Goal: Information Seeking & Learning: Find specific page/section

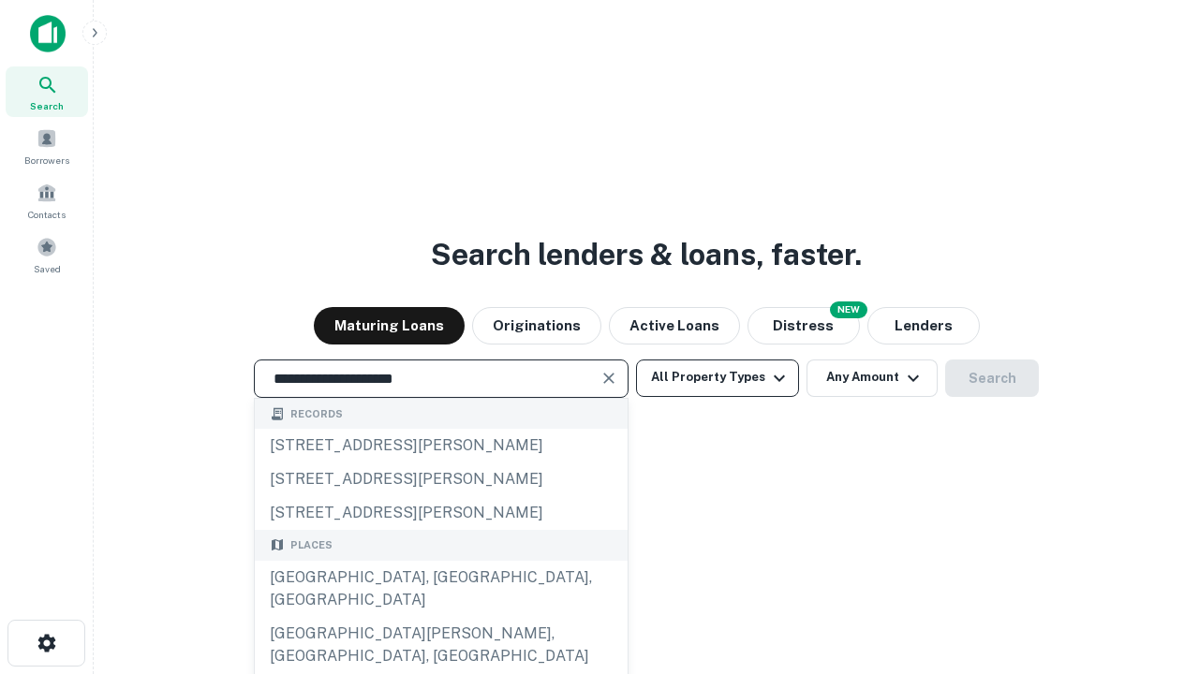
click at [440, 617] on div "[GEOGRAPHIC_DATA], [GEOGRAPHIC_DATA], [GEOGRAPHIC_DATA]" at bounding box center [441, 589] width 373 height 56
click at [718, 378] on button "All Property Types" at bounding box center [717, 378] width 163 height 37
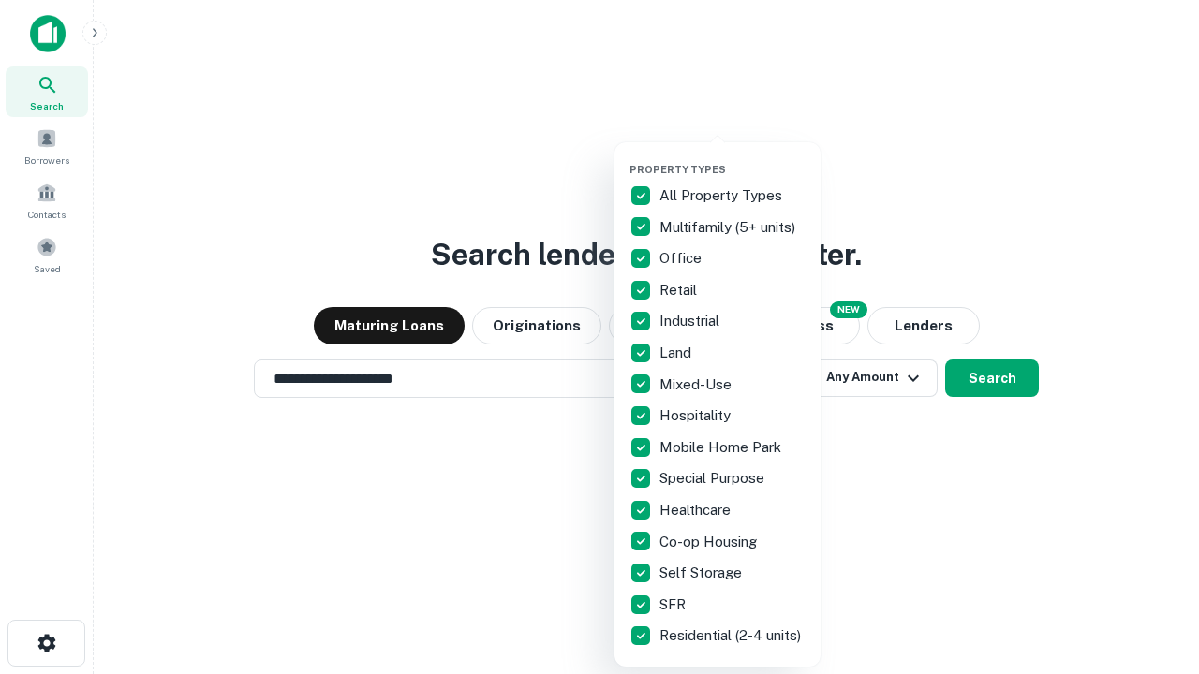
type input "**********"
click at [733, 157] on button "button" at bounding box center [732, 157] width 206 height 1
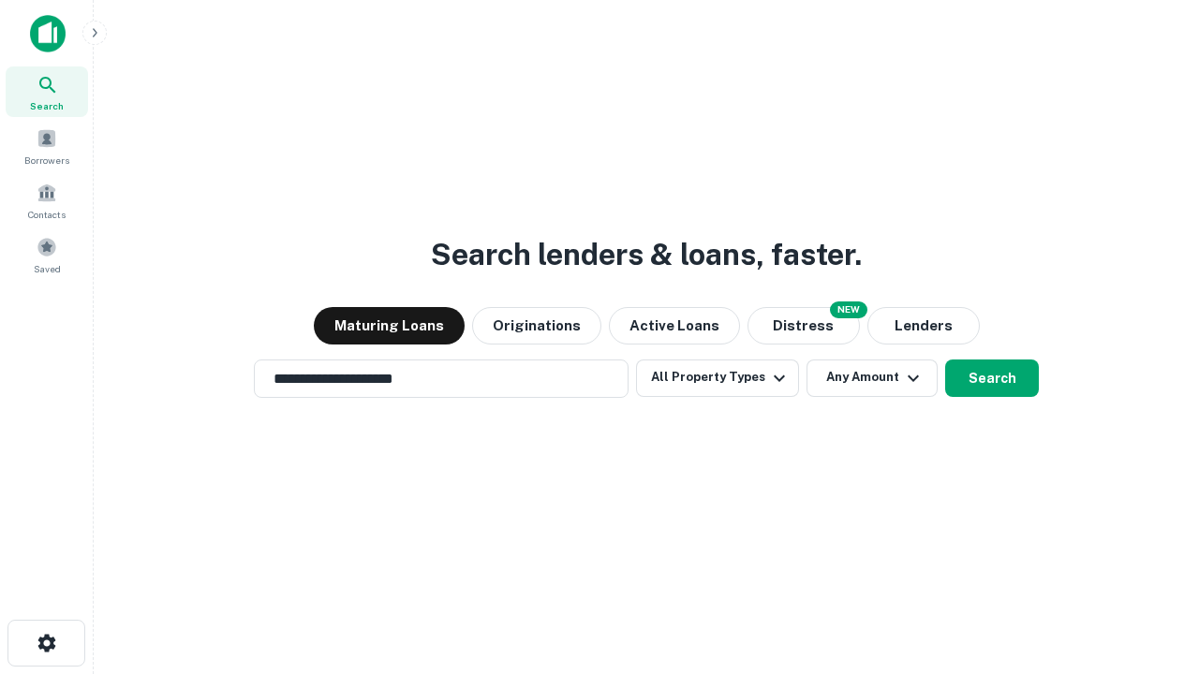
scroll to position [11, 226]
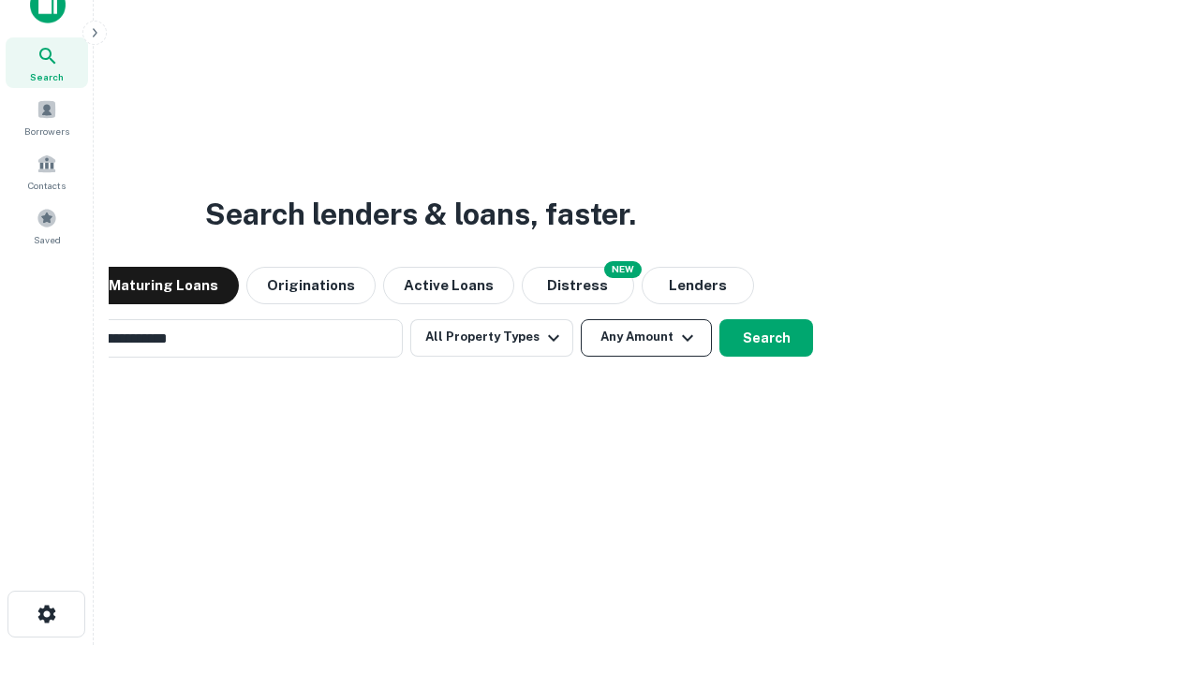
click at [581, 319] on button "Any Amount" at bounding box center [646, 337] width 131 height 37
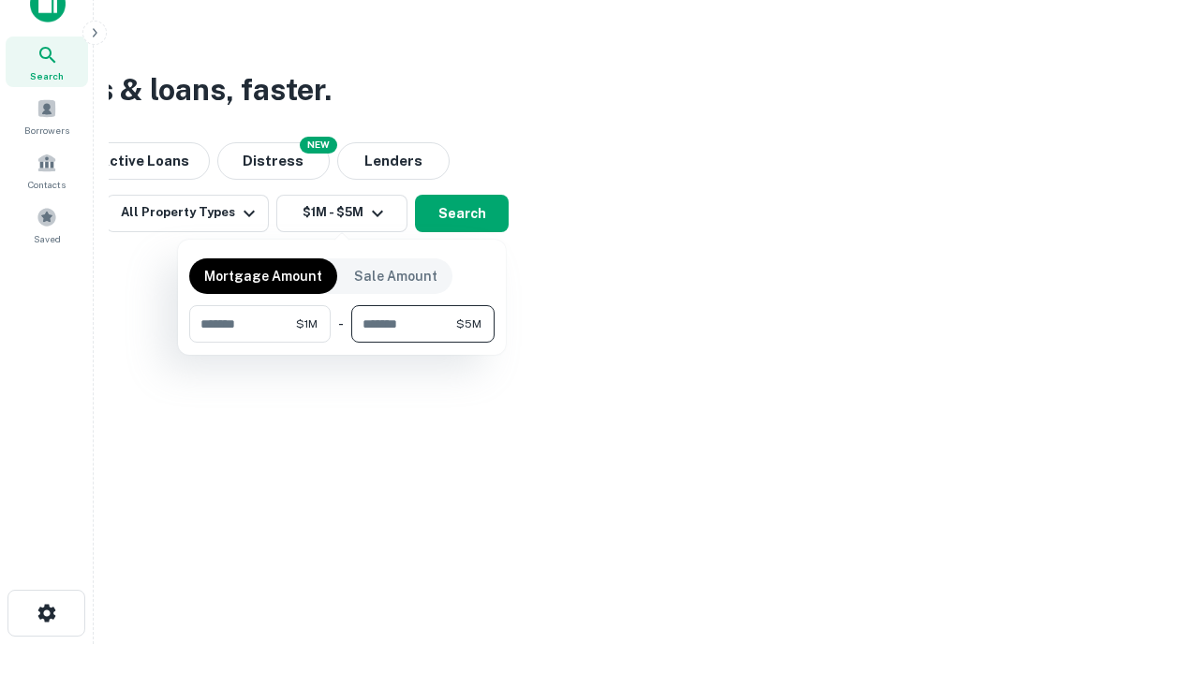
type input "*******"
click at [342, 343] on button "button" at bounding box center [341, 343] width 305 height 1
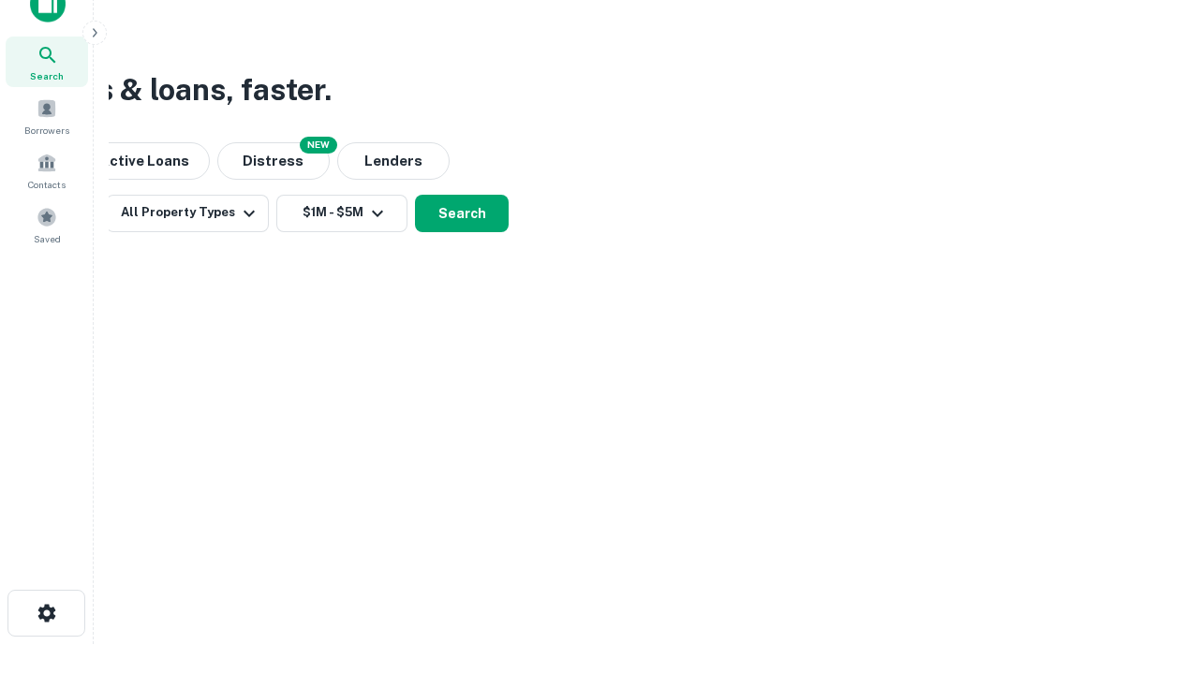
scroll to position [11, 346]
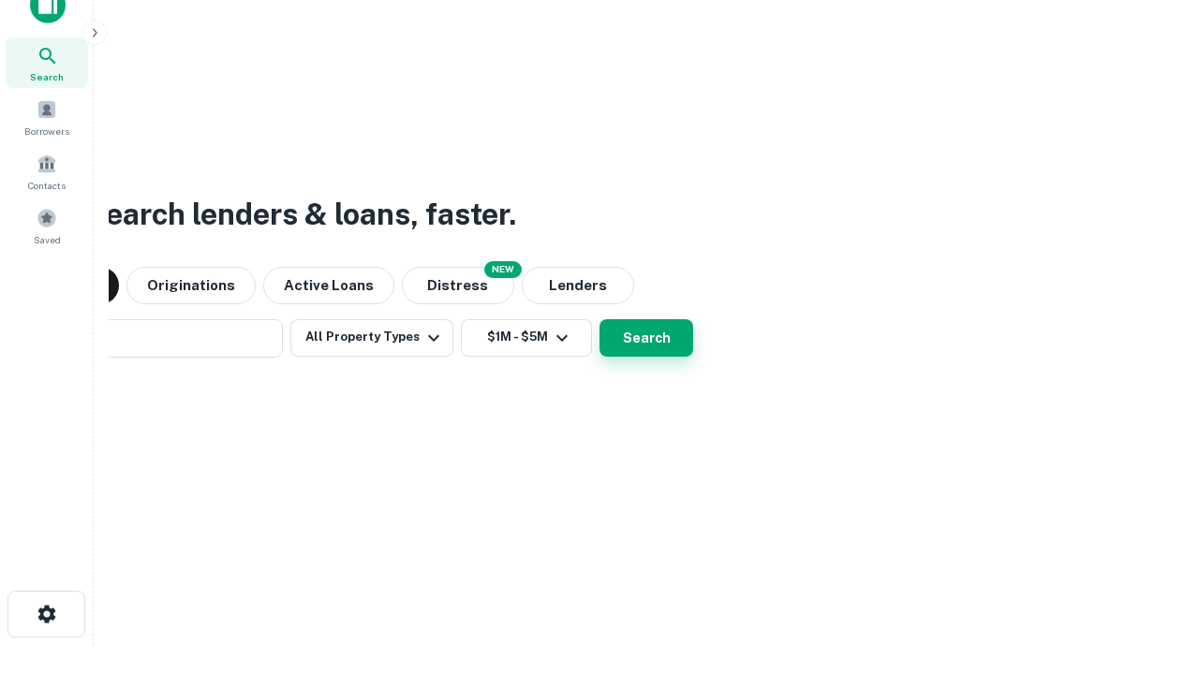
click at [600, 319] on button "Search" at bounding box center [647, 337] width 94 height 37
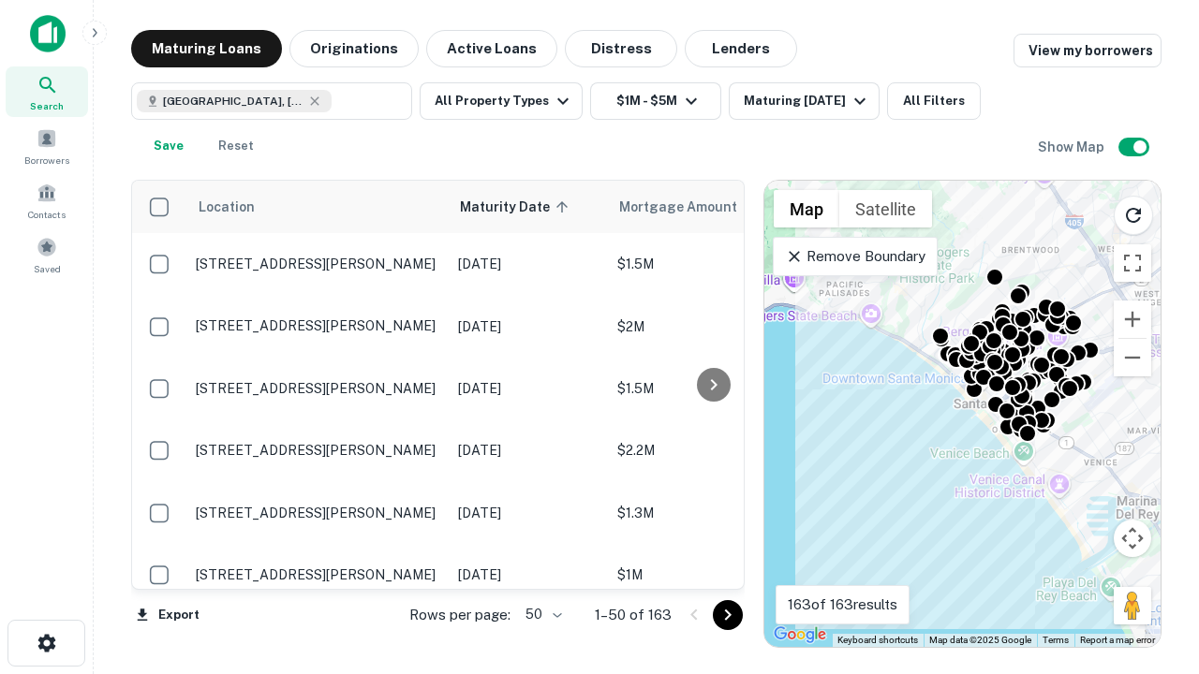
click at [540, 614] on body "Search Borrowers Contacts Saved Maturing Loans Originations Active Loans Distre…" at bounding box center [599, 337] width 1199 height 674
click at [541, 568] on li "25" at bounding box center [541, 568] width 54 height 34
